Goal: Task Accomplishment & Management: Manage account settings

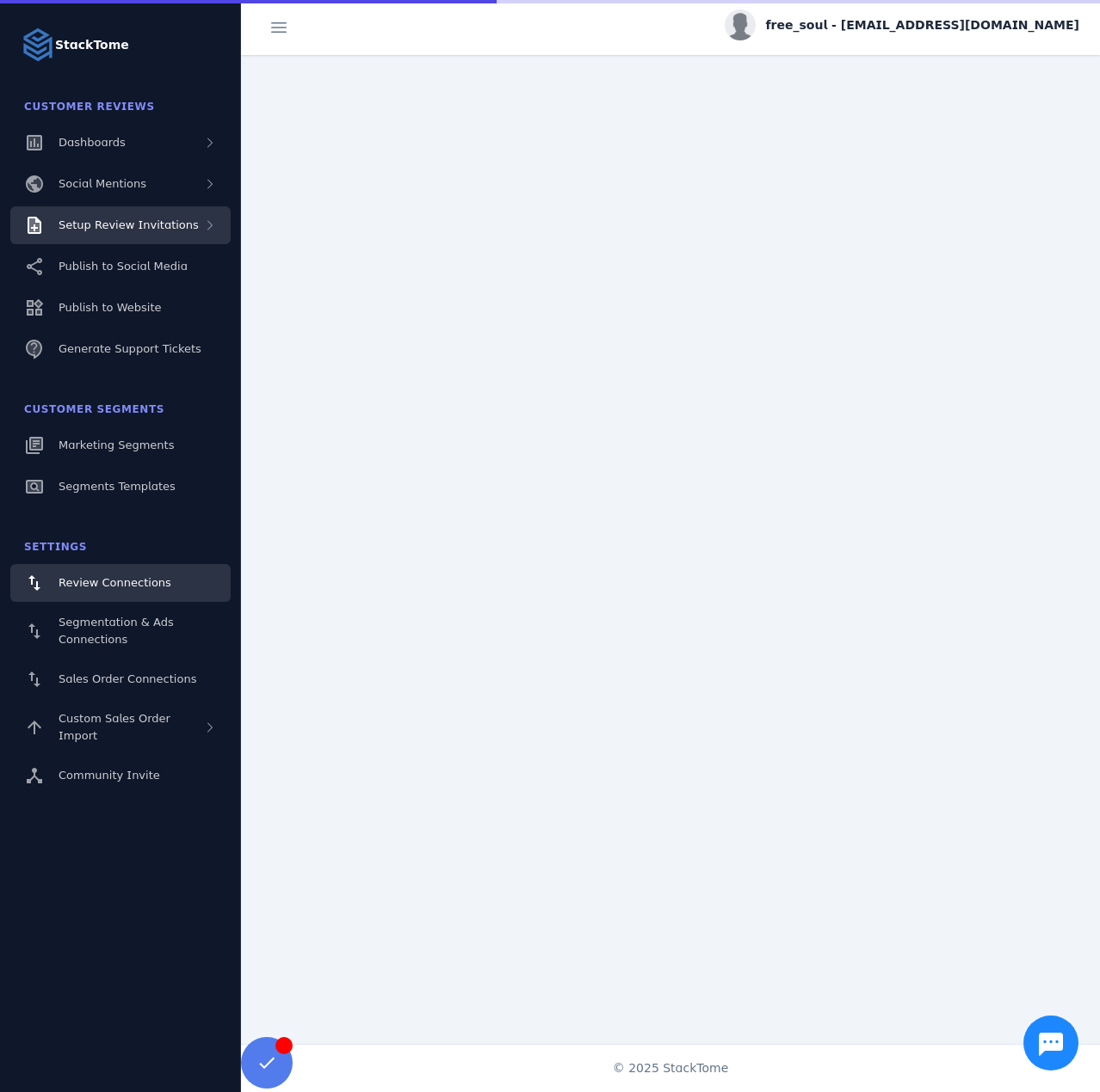
click at [152, 232] on span "Setup Review Invitations" at bounding box center [128, 224] width 140 height 13
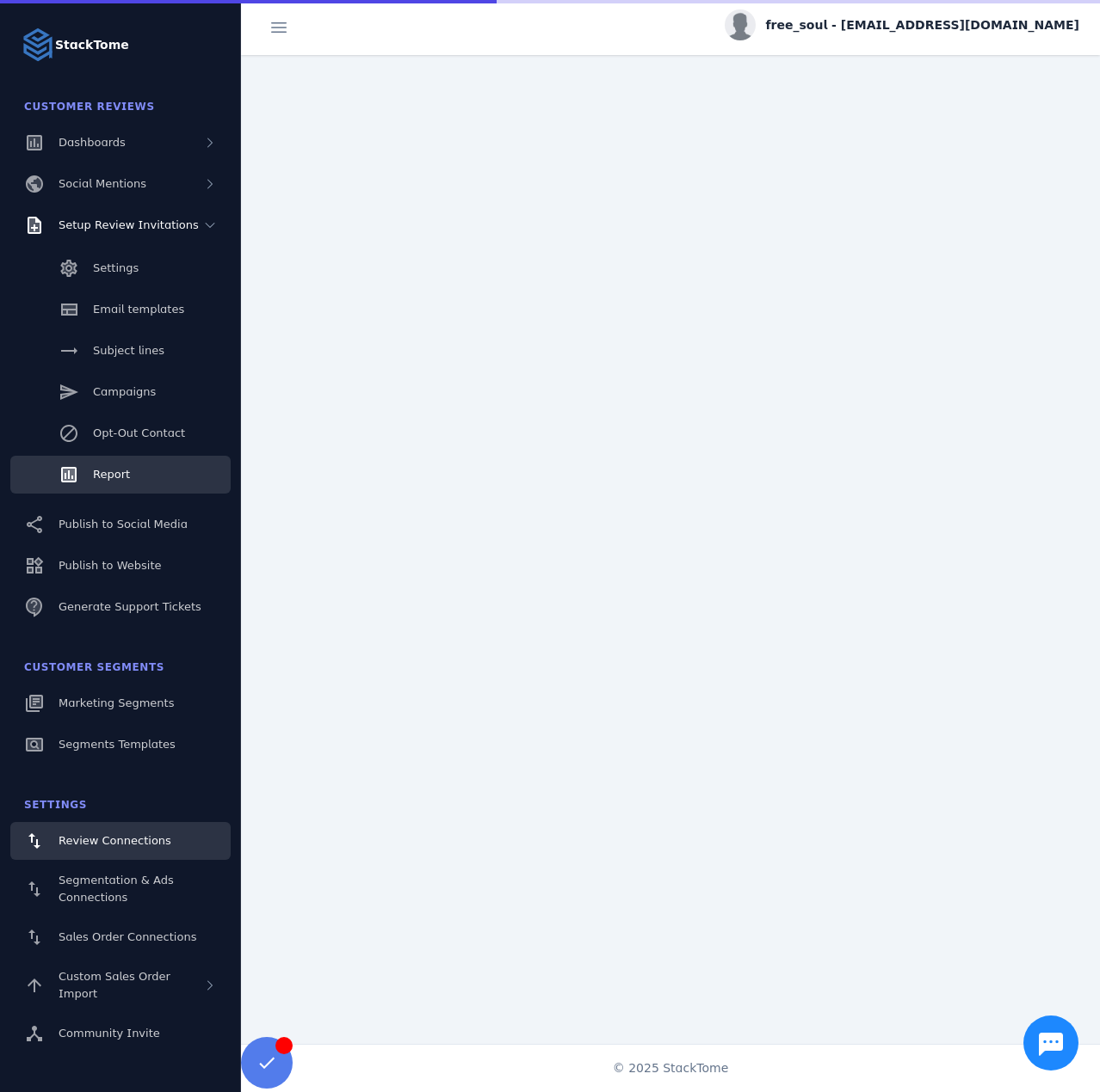
click at [153, 471] on link "Report" at bounding box center [121, 475] width 220 height 38
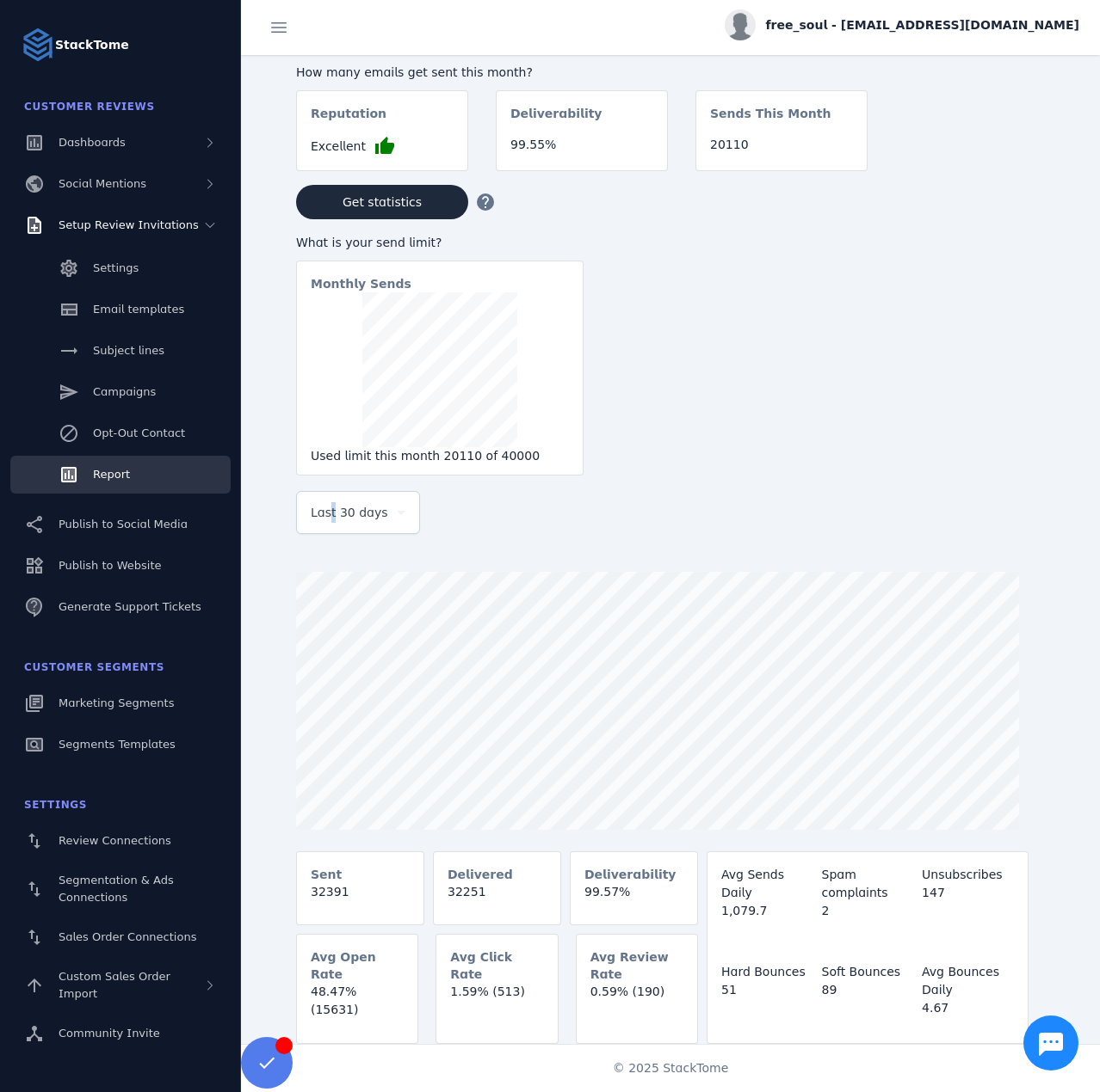
click at [330, 529] on div "Last 30 days" at bounding box center [358, 512] width 95 height 41
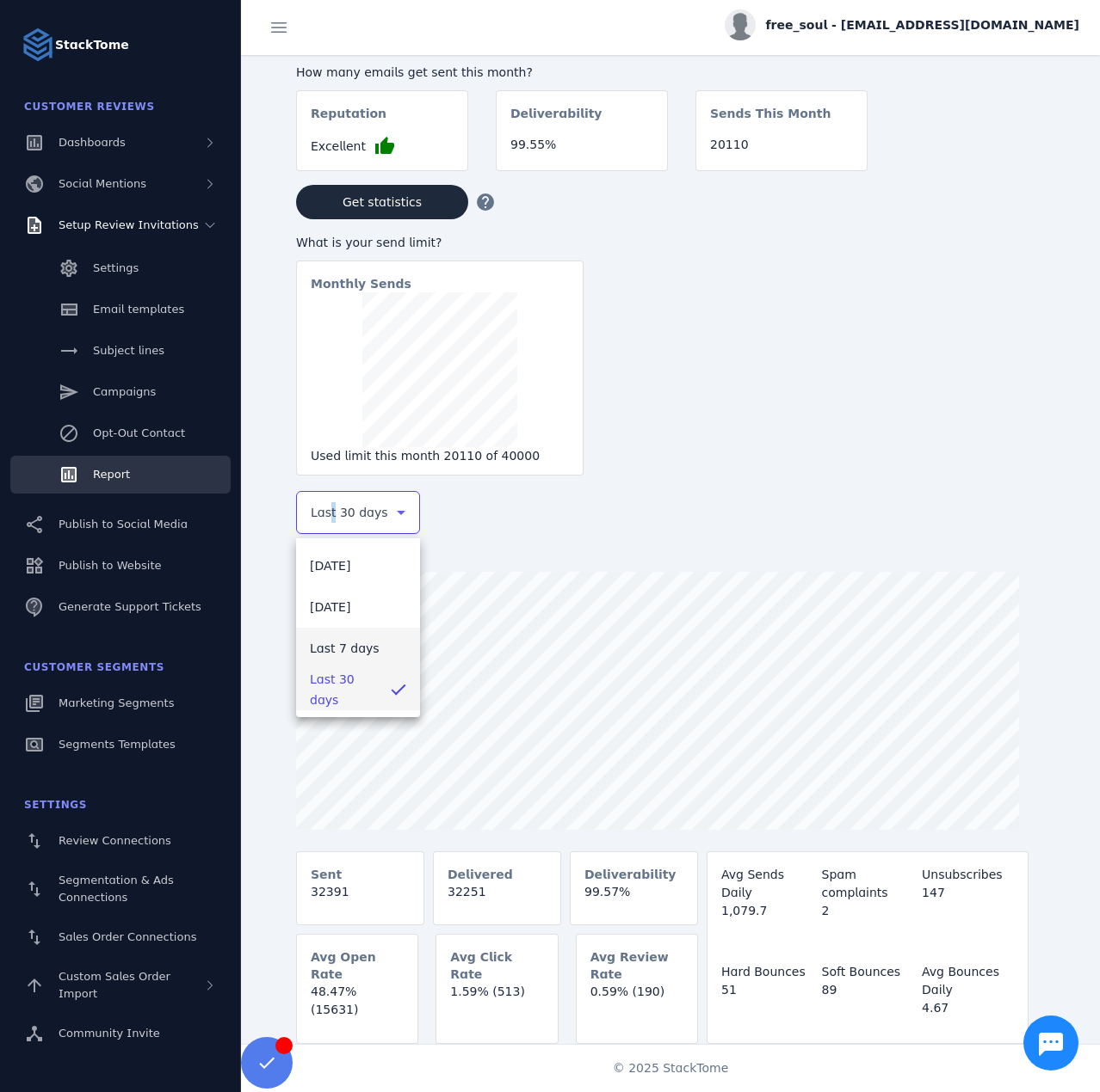
click at [337, 653] on span "Last 7 days" at bounding box center [344, 648] width 69 height 20
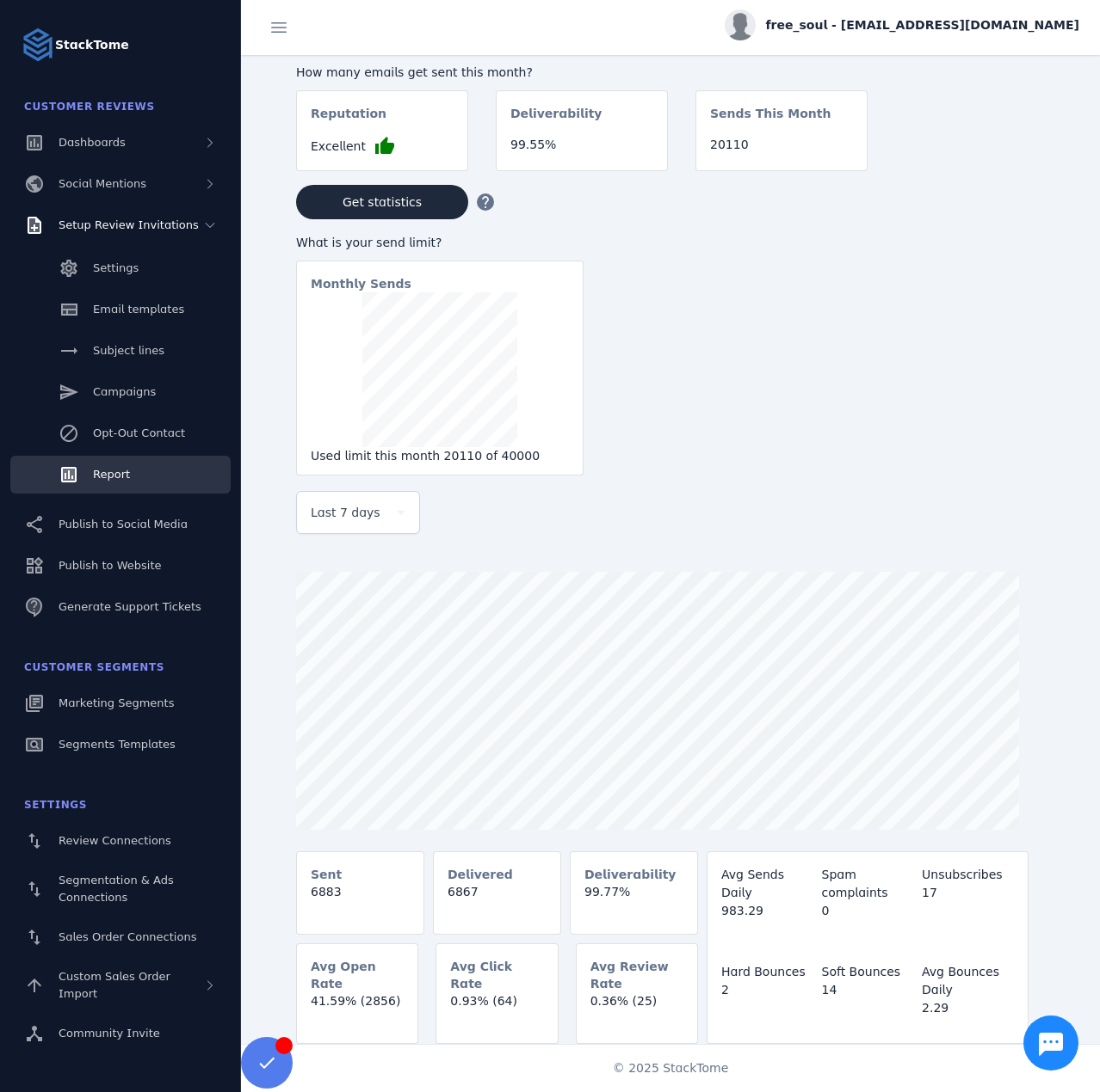
click at [936, 47] on div "free_soul - [EMAIL_ADDRESS][DOMAIN_NAME]" at bounding box center [671, 27] width 859 height 55
click at [935, 41] on user "free_soul - [EMAIL_ADDRESS][DOMAIN_NAME]" at bounding box center [901, 27] width 354 height 36
click at [964, 21] on span "free_soul - [EMAIL_ADDRESS][DOMAIN_NAME]" at bounding box center [922, 25] width 314 height 18
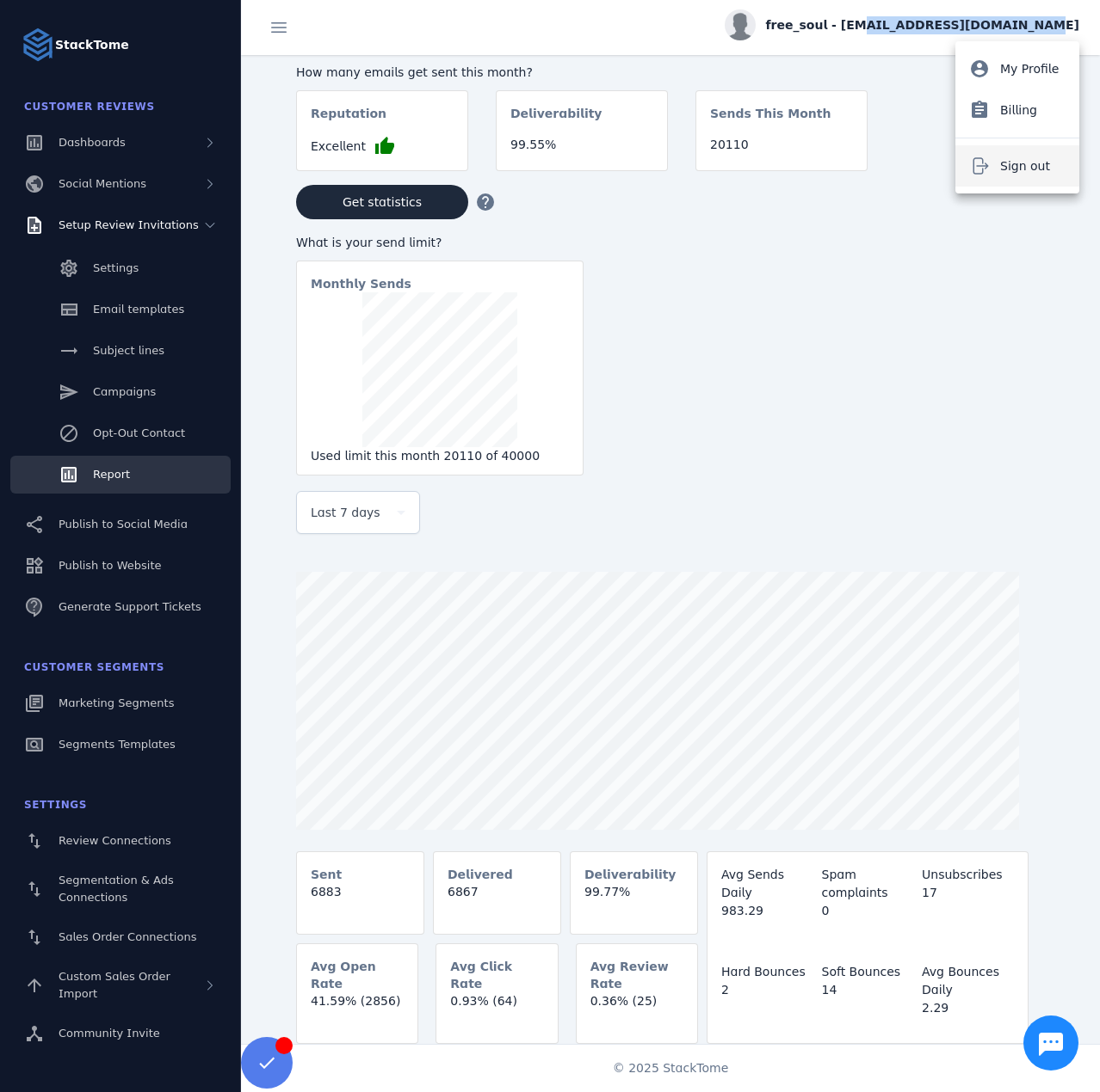
click at [1015, 164] on span "Sign out" at bounding box center [1025, 165] width 50 height 20
